Goal: Task Accomplishment & Management: Manage account settings

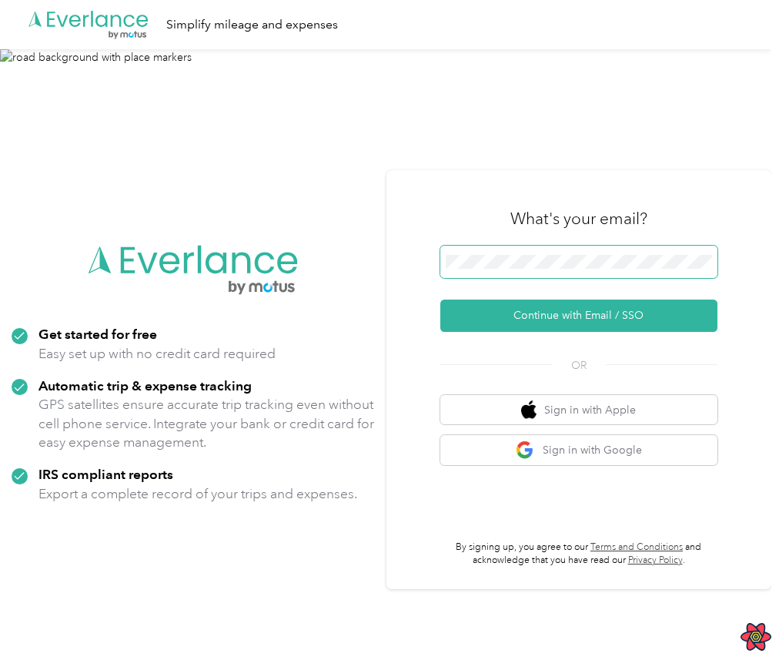
click at [647, 250] on span at bounding box center [578, 262] width 277 height 32
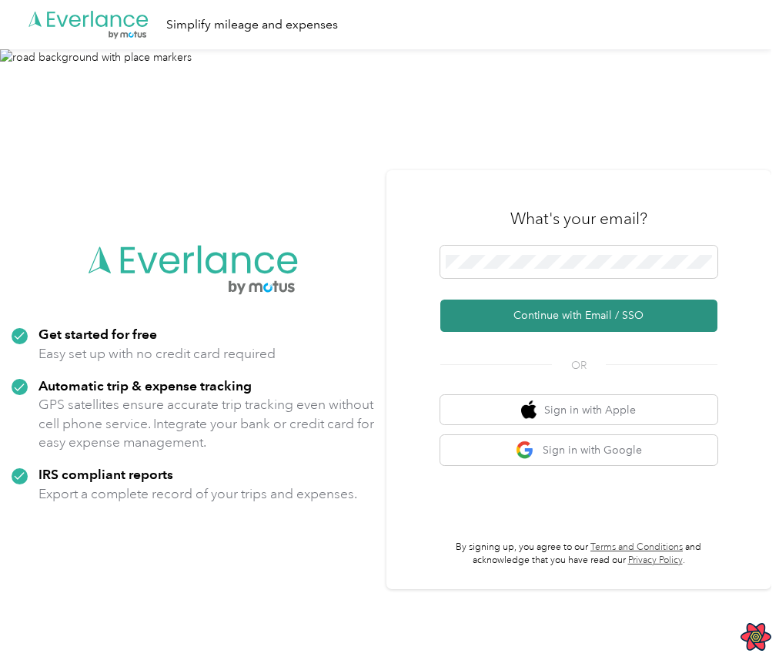
click at [599, 313] on button "Continue with Email / SSO" at bounding box center [578, 315] width 277 height 32
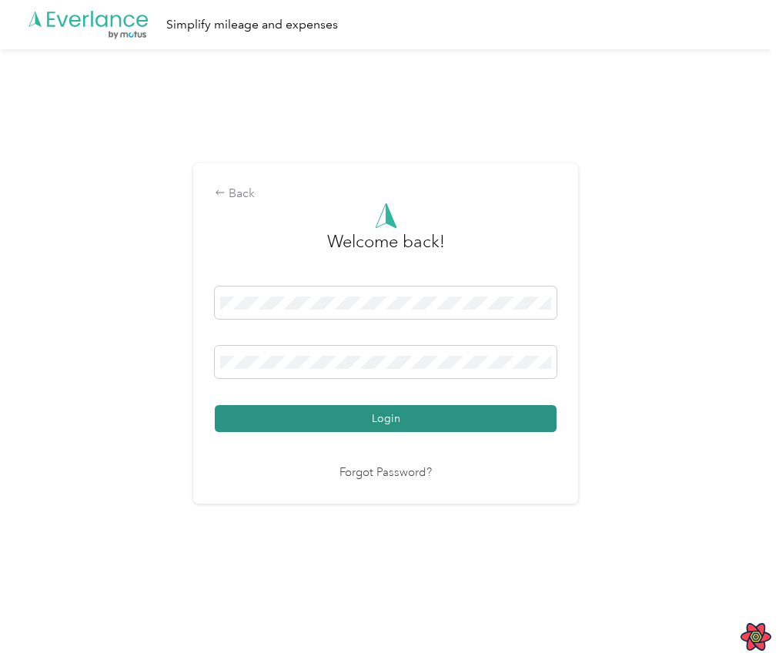
click at [426, 425] on button "Login" at bounding box center [386, 418] width 342 height 27
